Goal: Check status: Check status

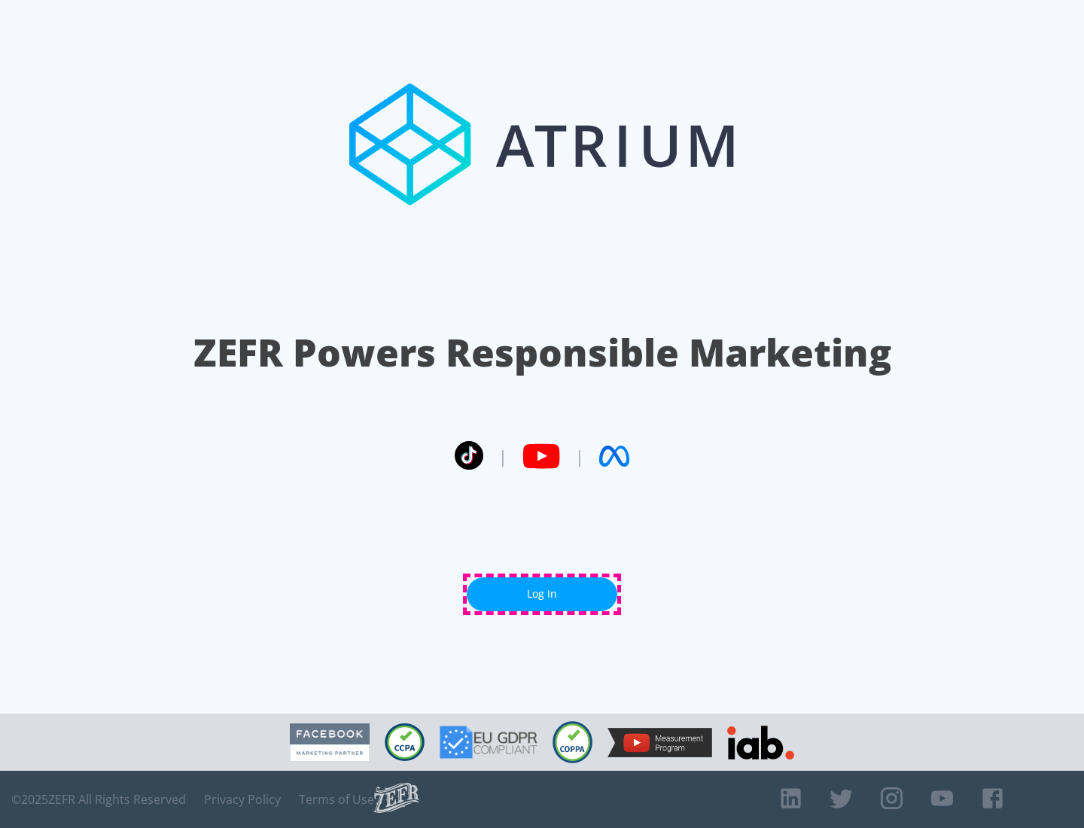
click at [542, 594] on link "Log In" at bounding box center [542, 594] width 151 height 34
